Goal: Task Accomplishment & Management: Manage account settings

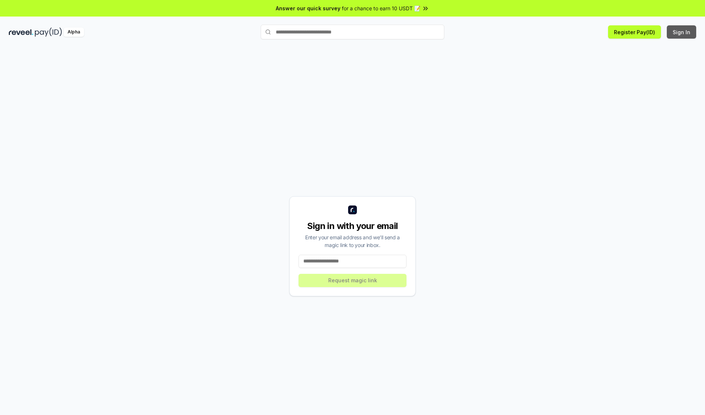
click at [682, 32] on button "Sign In" at bounding box center [681, 31] width 29 height 13
type input "**********"
click at [353, 280] on button "Request magic link" at bounding box center [353, 280] width 108 height 13
